Goal: Find specific page/section: Find specific page/section

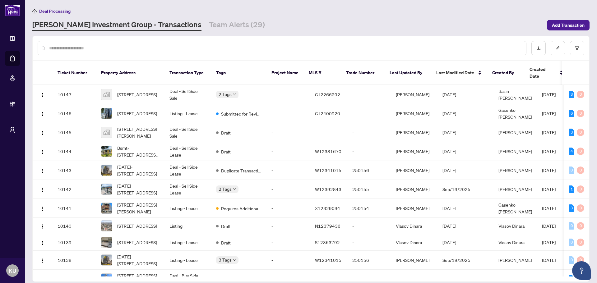
scroll to position [62, 0]
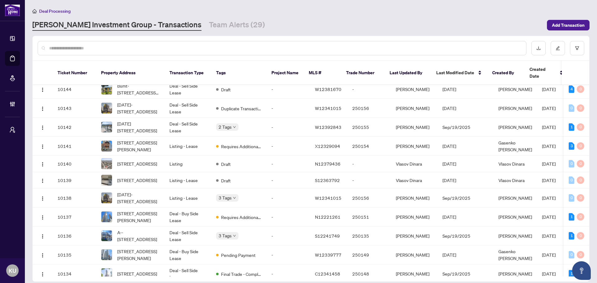
click at [133, 48] on input "text" at bounding box center [285, 48] width 472 height 7
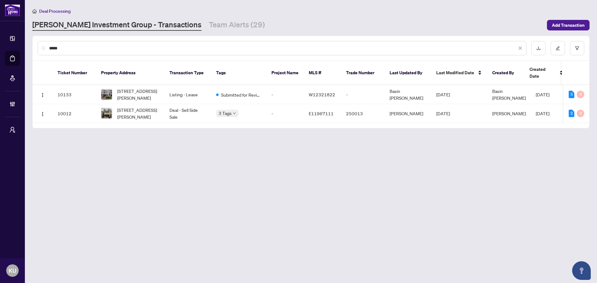
scroll to position [0, 0]
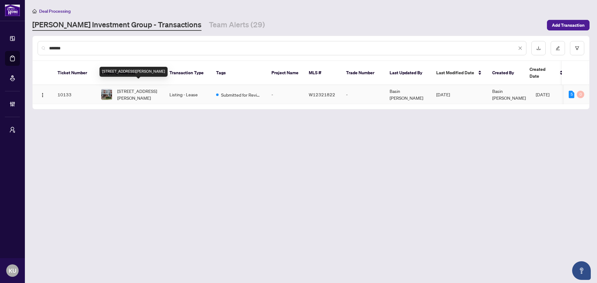
type input "*******"
click at [149, 88] on span "[STREET_ADDRESS][PERSON_NAME]" at bounding box center [138, 95] width 42 height 14
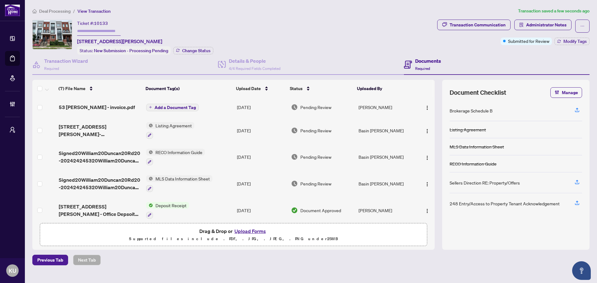
drag, startPoint x: 63, startPoint y: 8, endPoint x: 77, endPoint y: 0, distance: 16.0
click at [63, 8] on span "Deal Processing" at bounding box center [54, 11] width 31 height 6
